Goal: Task Accomplishment & Management: Use online tool/utility

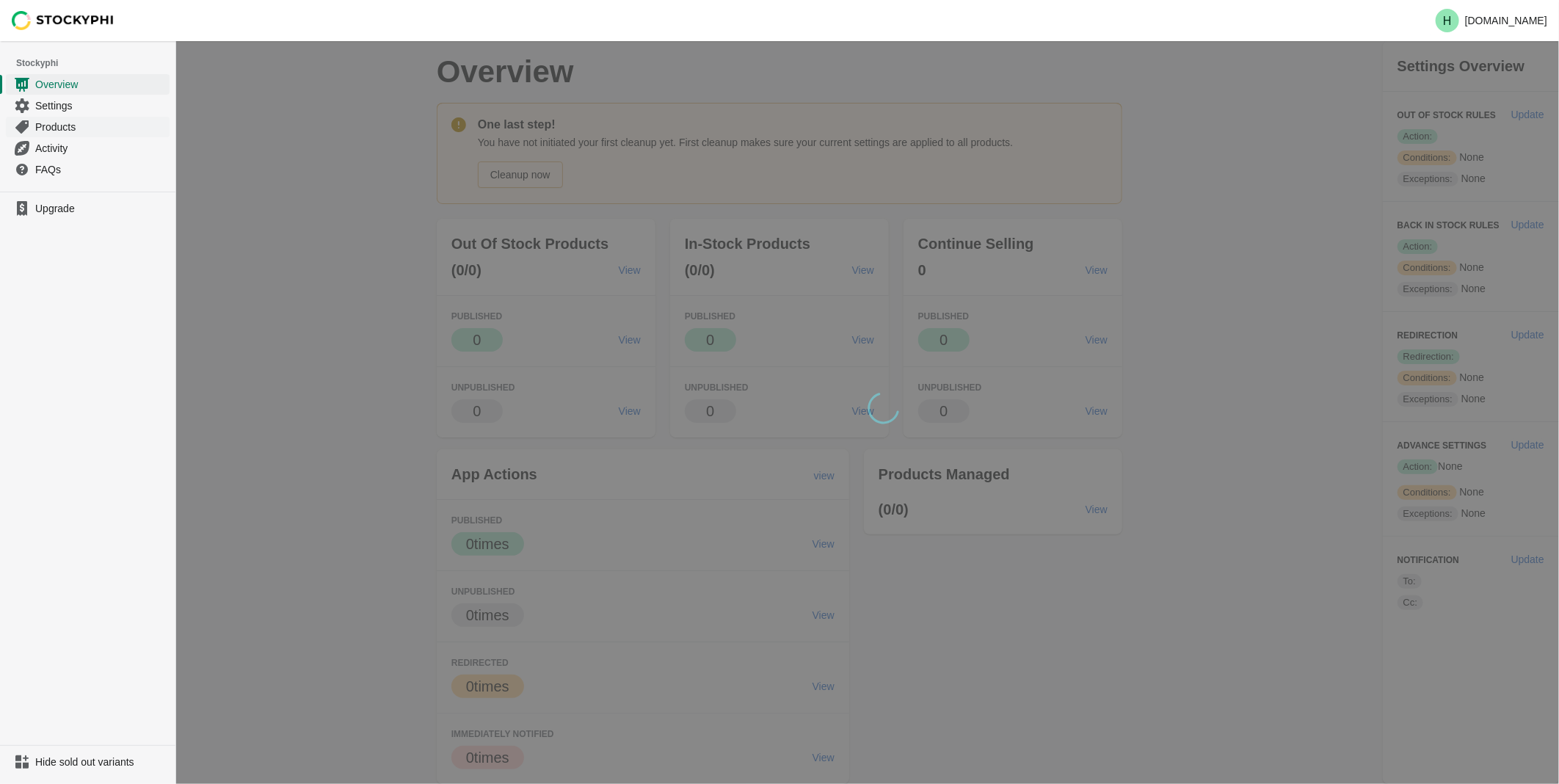
click at [55, 129] on span "Products" at bounding box center [101, 126] width 131 height 14
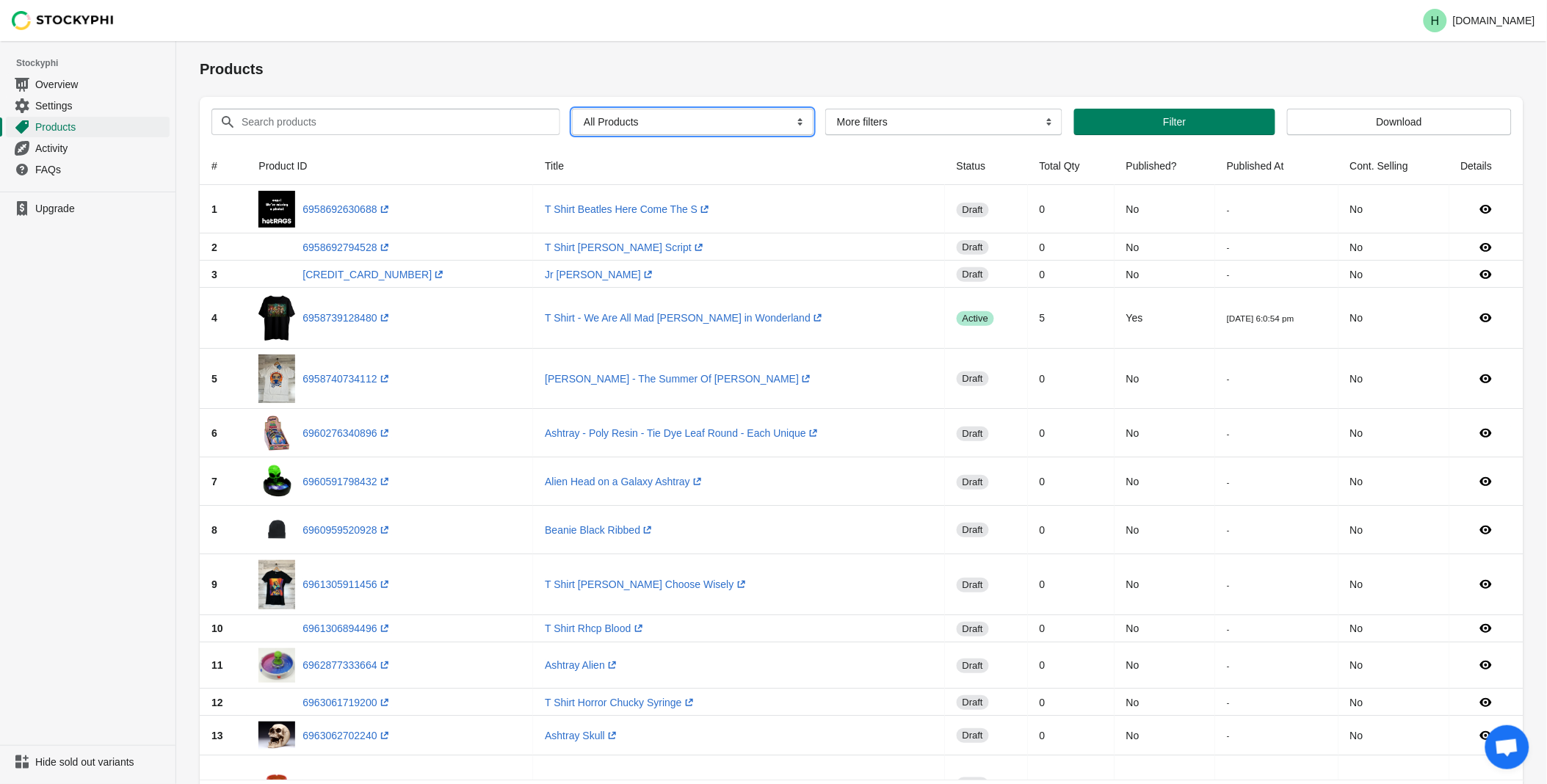
click at [793, 123] on select "All Products InStock InStock Published InStock Un-Published OOS OOS Published O…" at bounding box center [692, 121] width 241 height 26
select select "instock_has_no_image"
click at [572, 109] on select "All Products InStock InStock Published InStock Un-Published OOS OOS Published O…" at bounding box center [692, 121] width 241 height 26
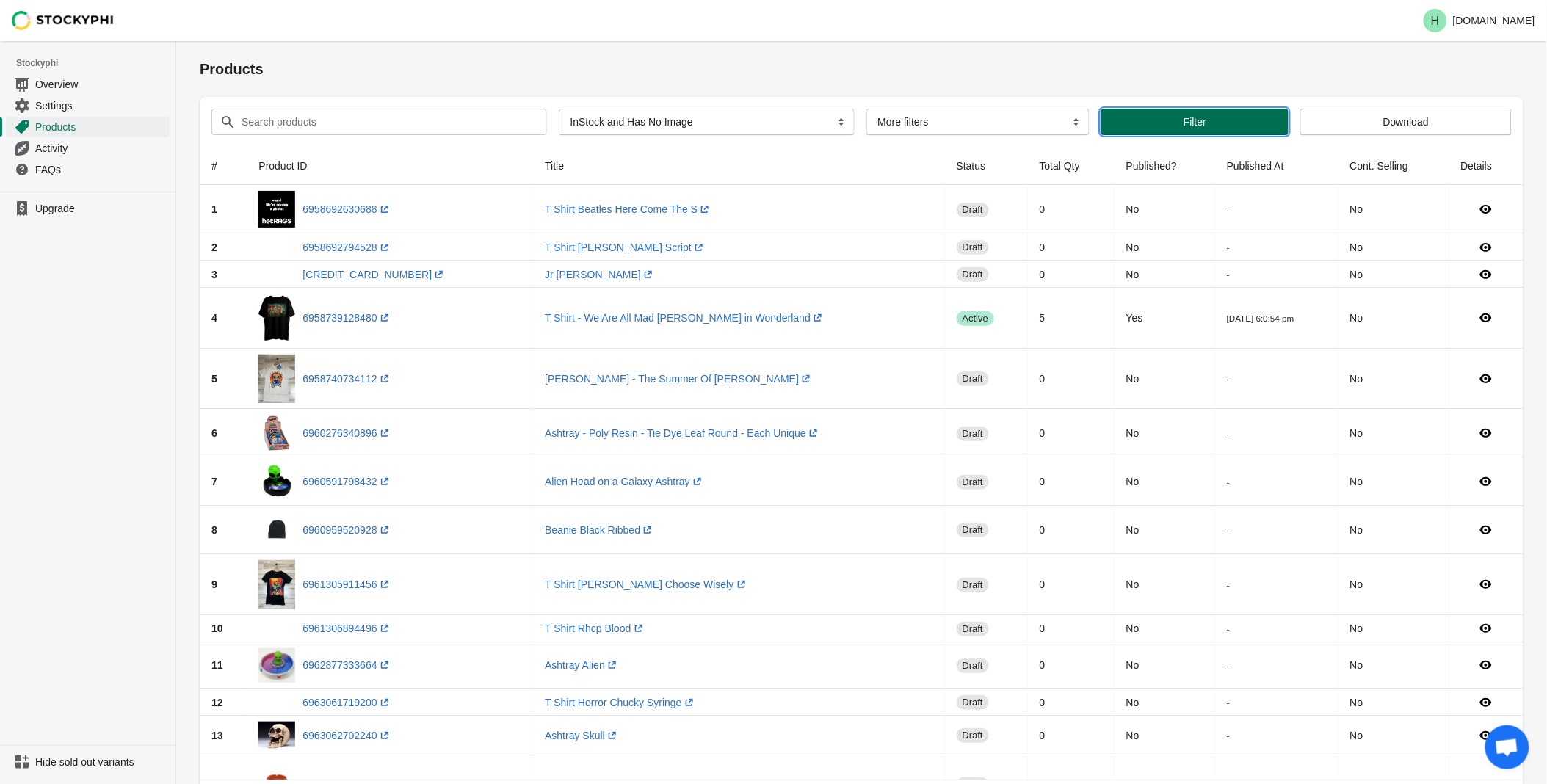
click at [1169, 119] on span "Filter" at bounding box center [1194, 121] width 163 height 12
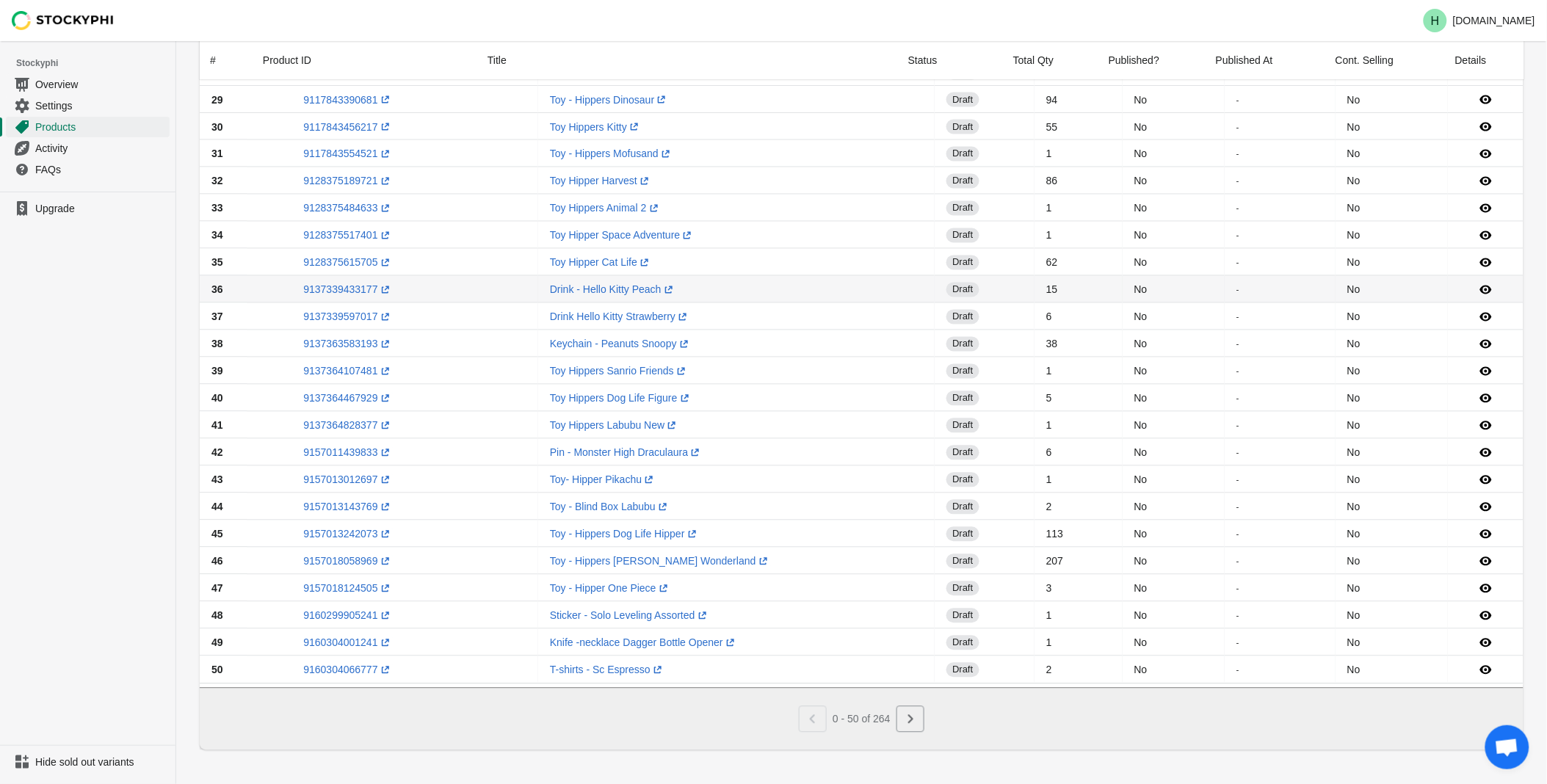
scroll to position [869, 0]
click at [904, 716] on icon "Next" at bounding box center [910, 718] width 14 height 14
